Goal: Find specific page/section: Find specific page/section

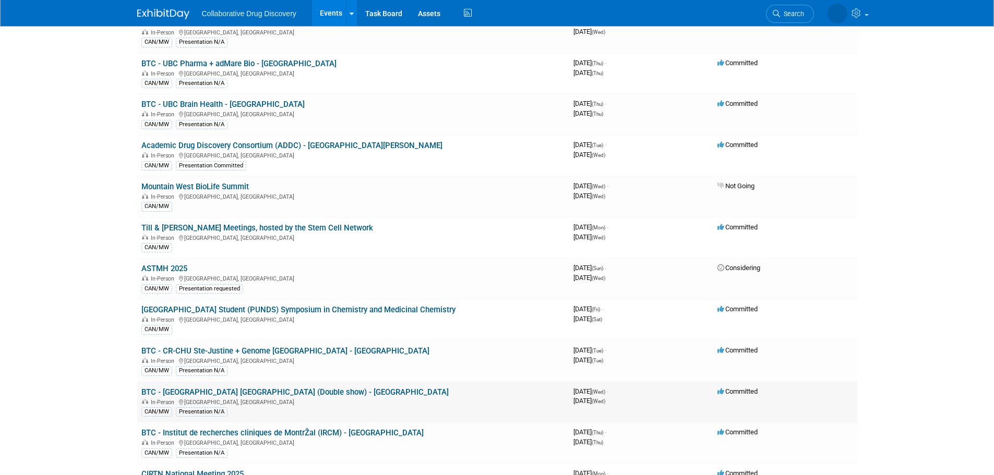
scroll to position [835, 0]
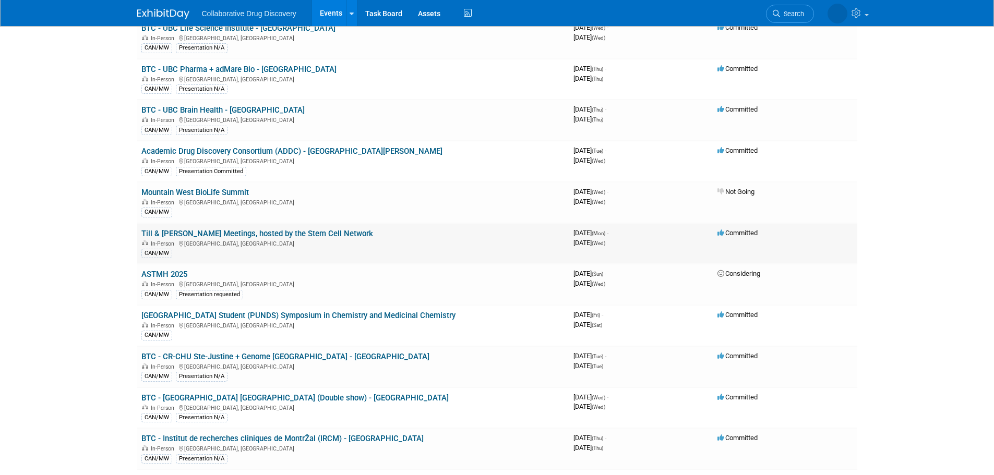
click at [340, 233] on link "Till & [PERSON_NAME] Meetings, hosted by the Stem Cell Network" at bounding box center [257, 233] width 232 height 9
click at [288, 233] on link "Till & [PERSON_NAME] Meetings, hosted by the Stem Cell Network" at bounding box center [257, 233] width 232 height 9
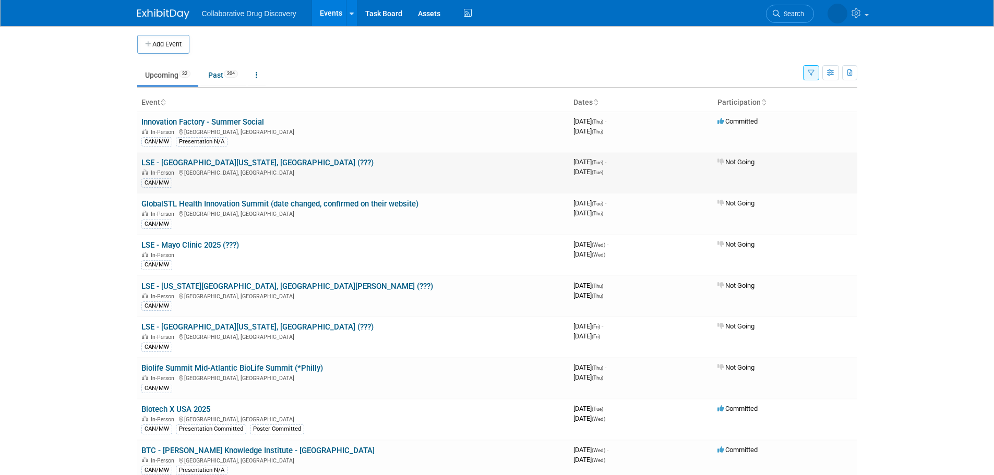
scroll to position [0, 0]
click at [832, 78] on icon "button" at bounding box center [831, 74] width 8 height 7
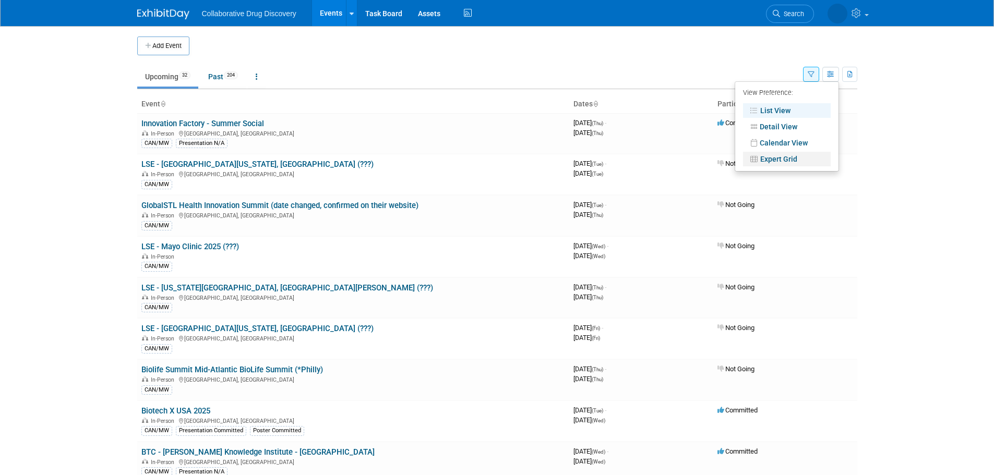
click at [791, 160] on link "Expert Grid" at bounding box center [787, 159] width 88 height 15
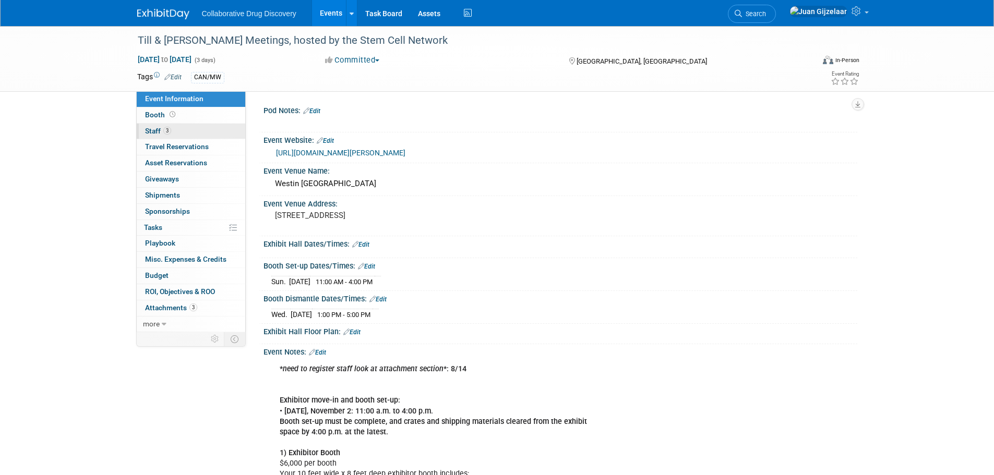
click at [180, 133] on link "3 Staff 3" at bounding box center [191, 132] width 109 height 16
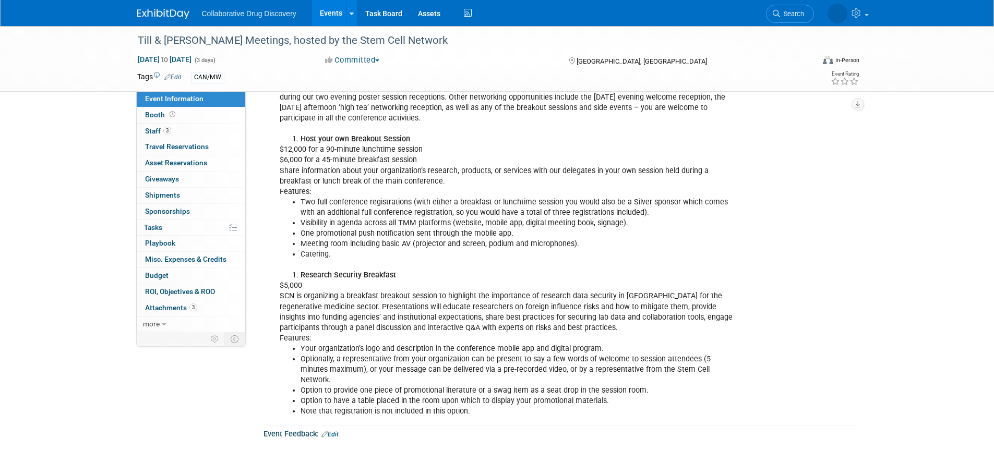
scroll to position [574, 0]
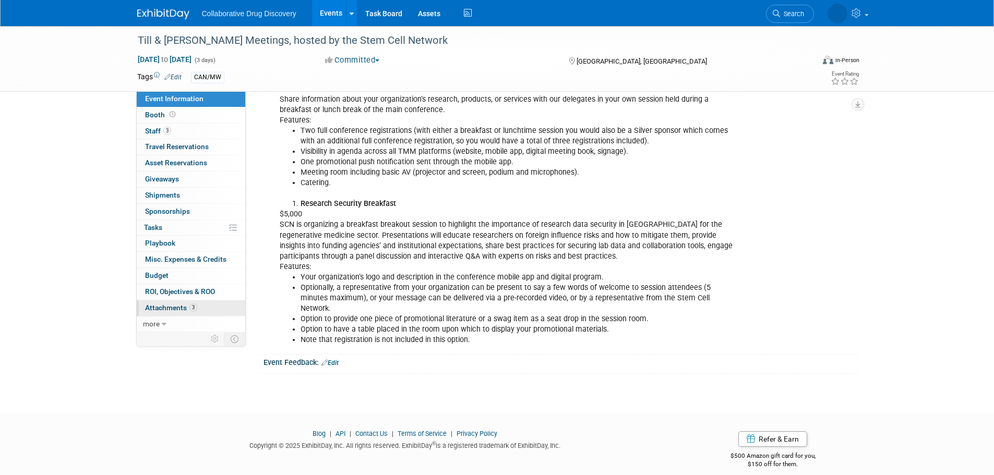
click at [171, 307] on span "Attachments 3" at bounding box center [171, 308] width 52 height 8
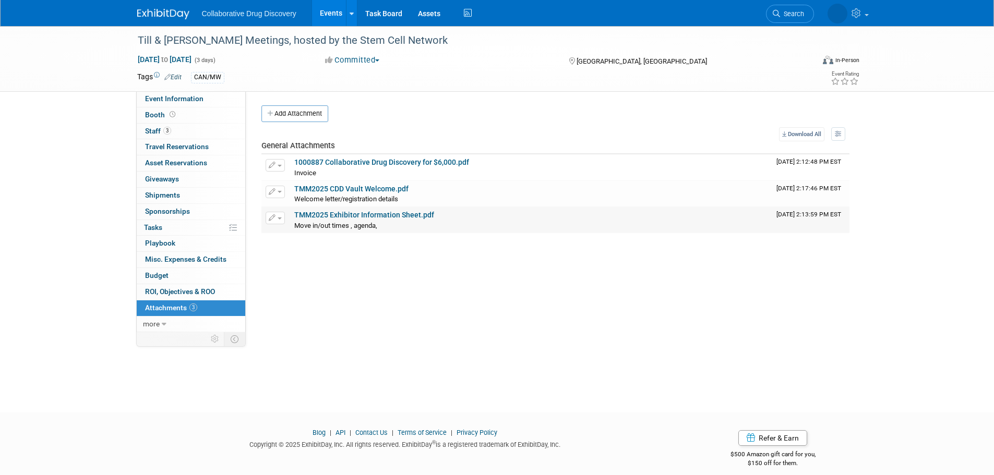
click at [401, 219] on link "TMM2025 Exhibitor Information Sheet.pdf" at bounding box center [364, 215] width 140 height 8
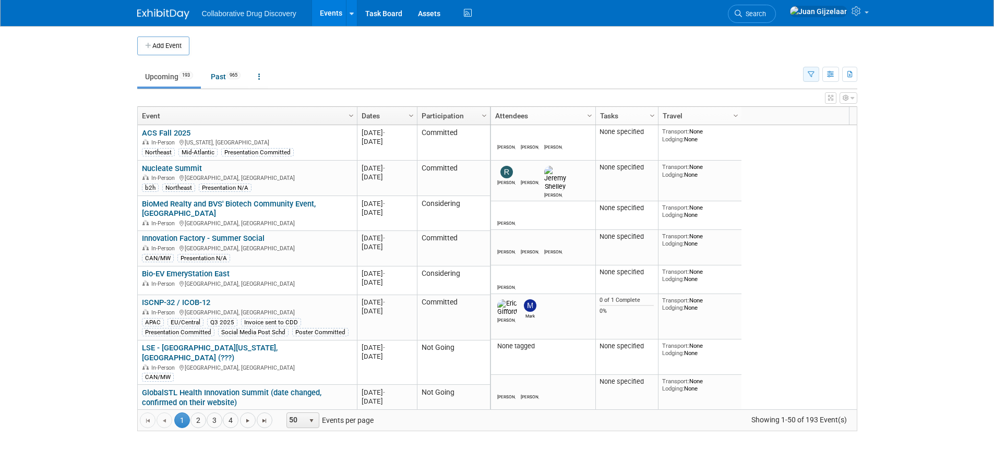
click at [815, 74] on button "button" at bounding box center [811, 74] width 16 height 15
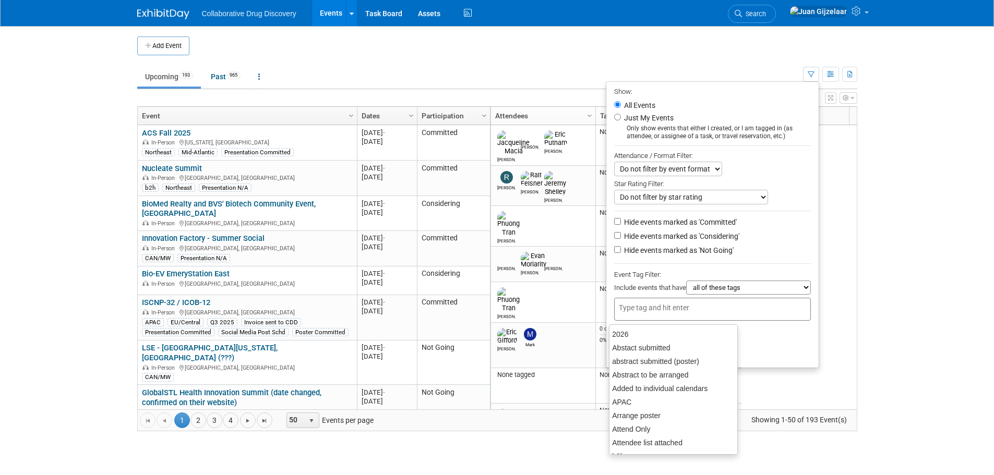
click at [675, 313] on input "text" at bounding box center [660, 308] width 83 height 10
type input "x"
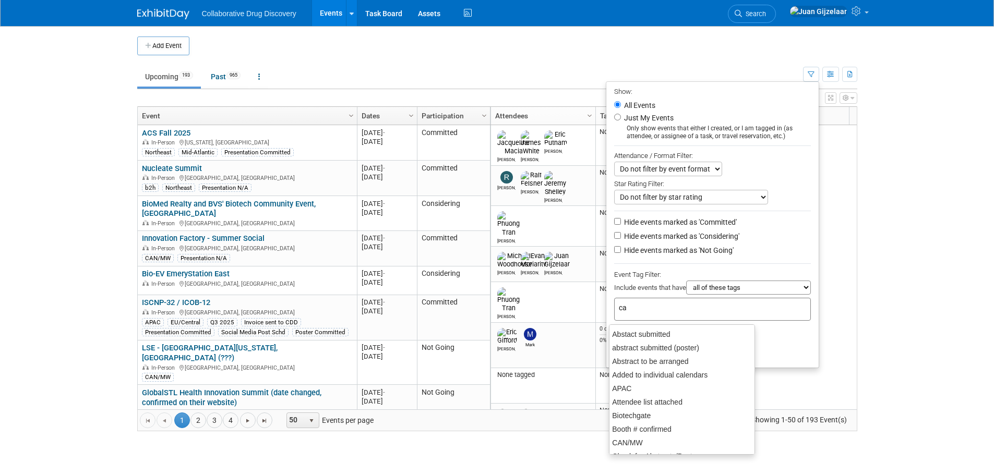
type input "can"
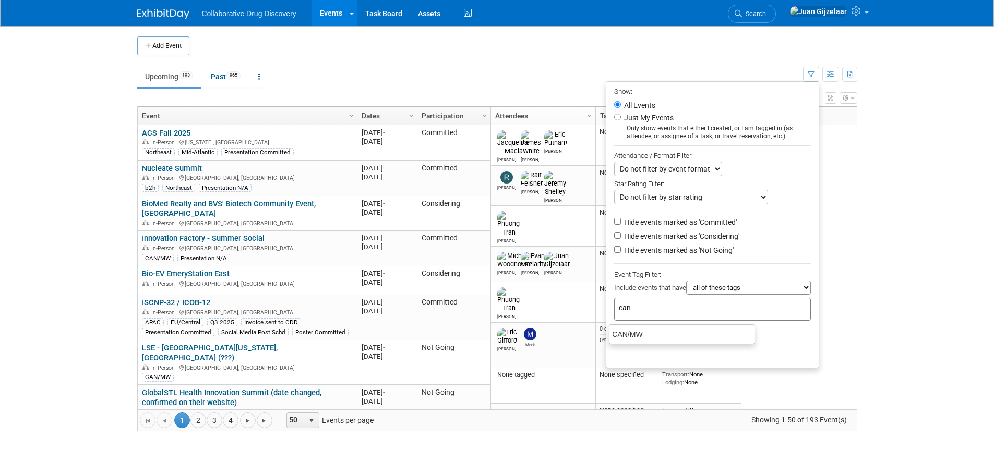
click at [668, 327] on ul "CAN/MW" at bounding box center [682, 335] width 146 height 20
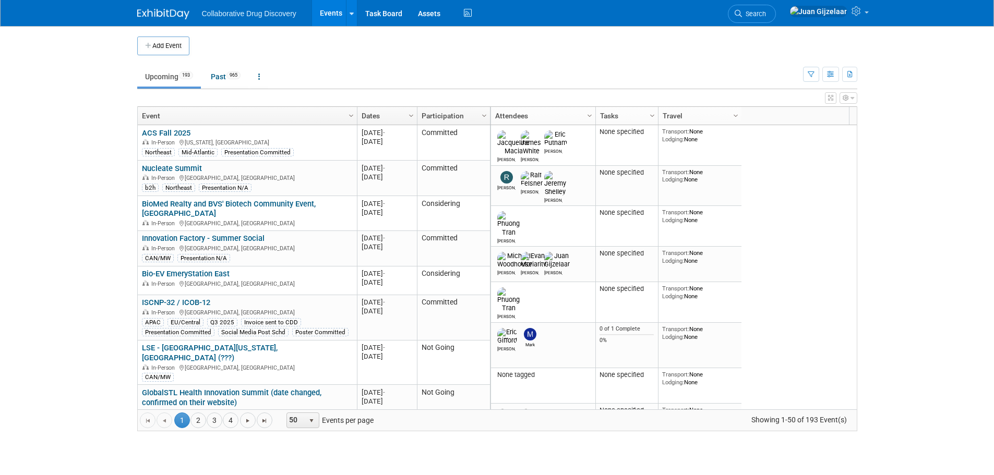
drag, startPoint x: 808, startPoint y: 76, endPoint x: 799, endPoint y: 91, distance: 18.3
click at [808, 75] on icon "button" at bounding box center [811, 74] width 7 height 7
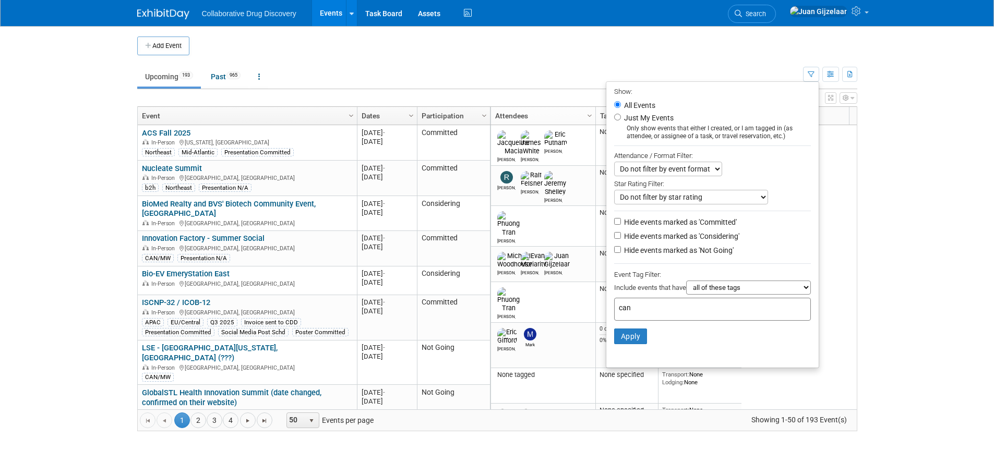
click at [661, 317] on div "can" at bounding box center [712, 309] width 197 height 23
click at [646, 337] on div "CAN/MW" at bounding box center [682, 334] width 146 height 15
type input "CAN/MW"
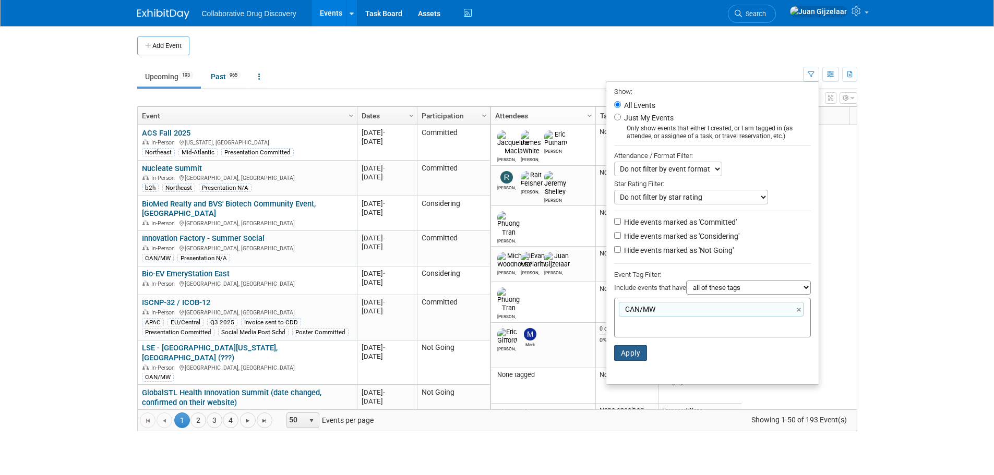
click at [629, 360] on button "Apply" at bounding box center [630, 353] width 33 height 16
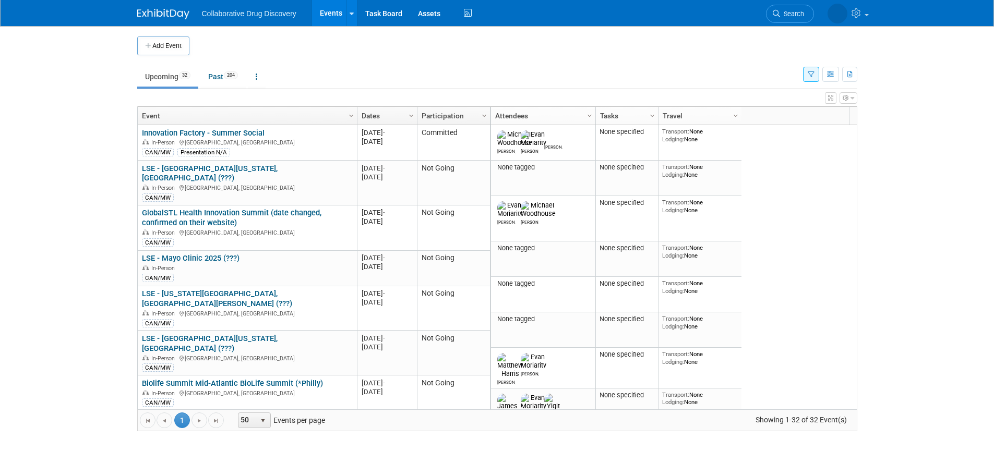
click at [809, 78] on button "button" at bounding box center [811, 74] width 16 height 15
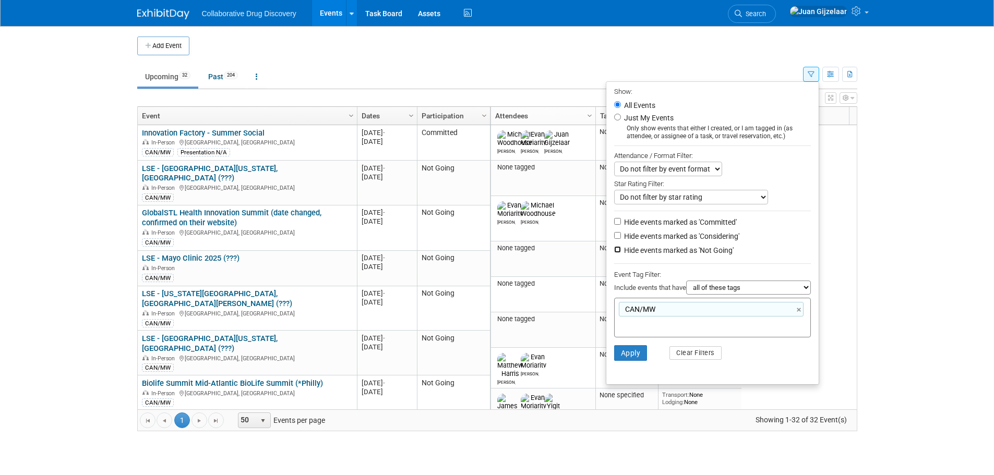
click at [614, 253] on input "Hide events marked as 'Not Going'" at bounding box center [617, 249] width 7 height 7
checkbox input "true"
click at [627, 355] on button "Apply" at bounding box center [630, 353] width 33 height 16
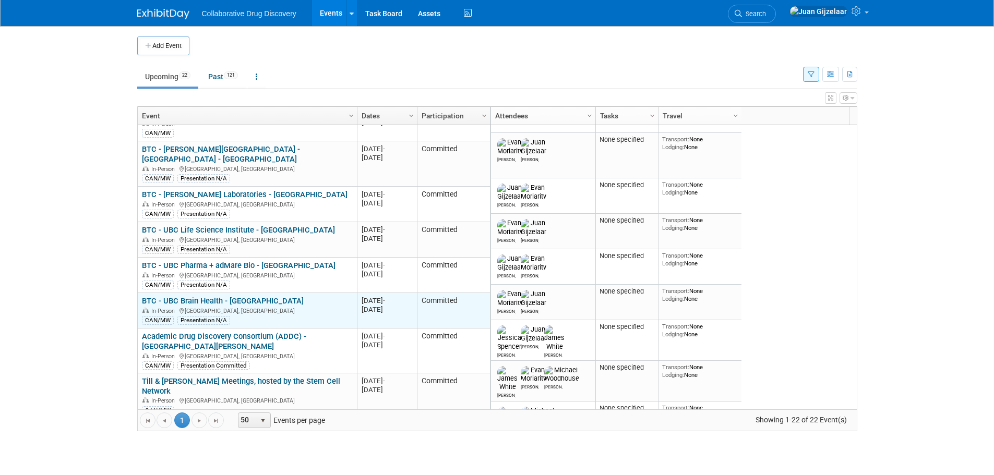
scroll to position [313, 0]
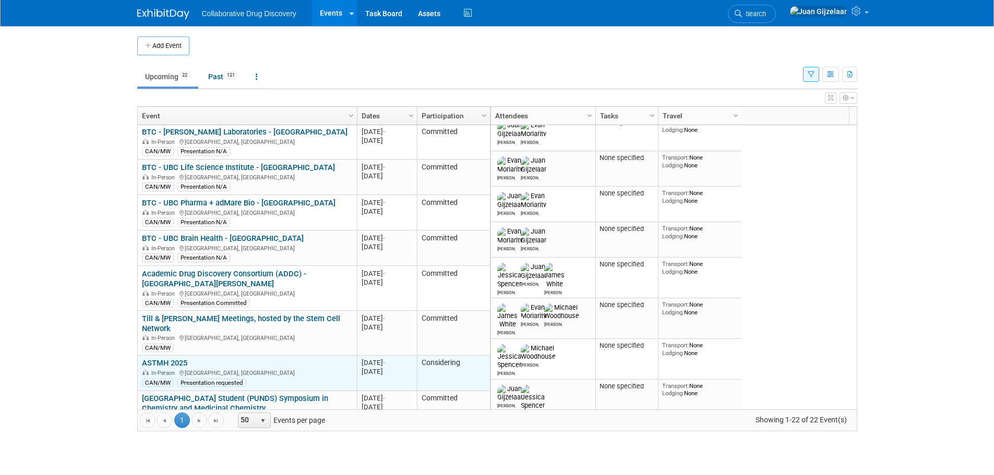
click at [162, 359] on link "ASTMH 2025" at bounding box center [164, 363] width 45 height 9
